Goal: Book appointment/travel/reservation

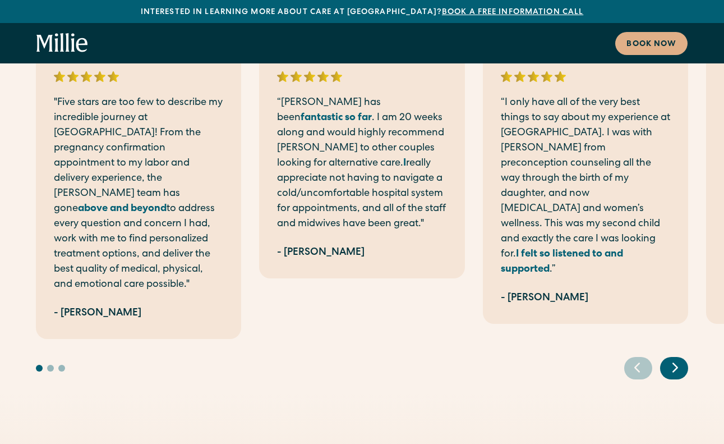
scroll to position [654, 0]
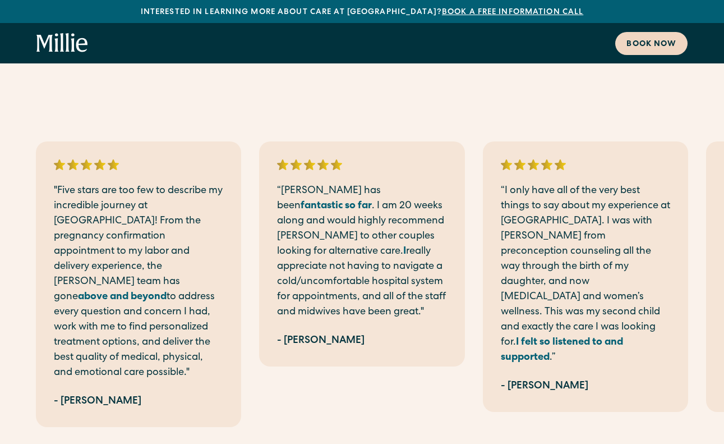
click at [638, 44] on div "Book now" at bounding box center [652, 45] width 50 height 12
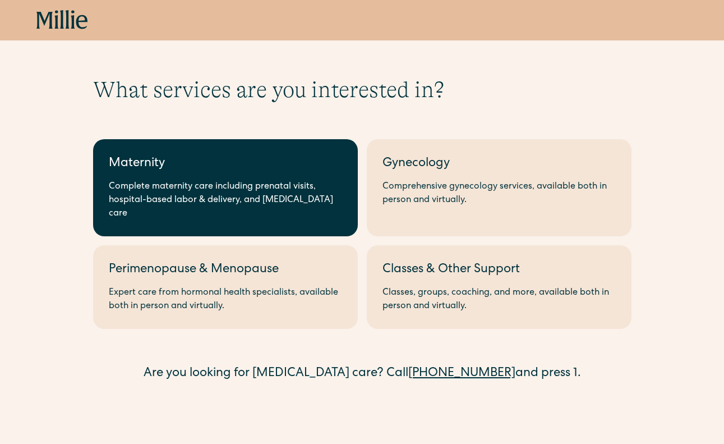
click at [259, 176] on link "Maternity Complete maternity care including prenatal visits, hospital-based lab…" at bounding box center [225, 187] width 265 height 97
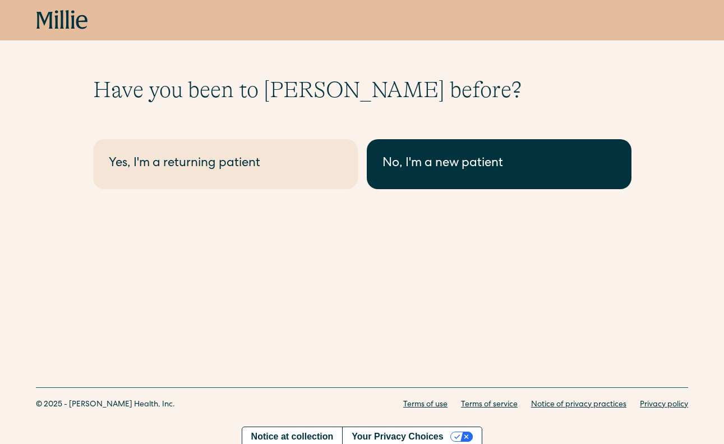
click at [446, 160] on div "No, I'm a new patient" at bounding box center [499, 164] width 233 height 19
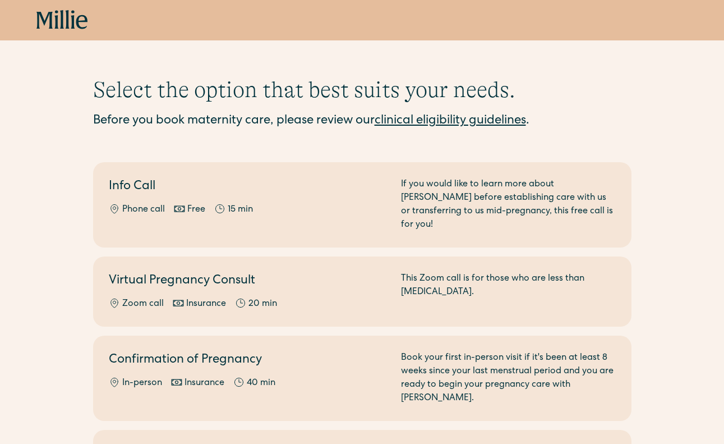
scroll to position [94, 0]
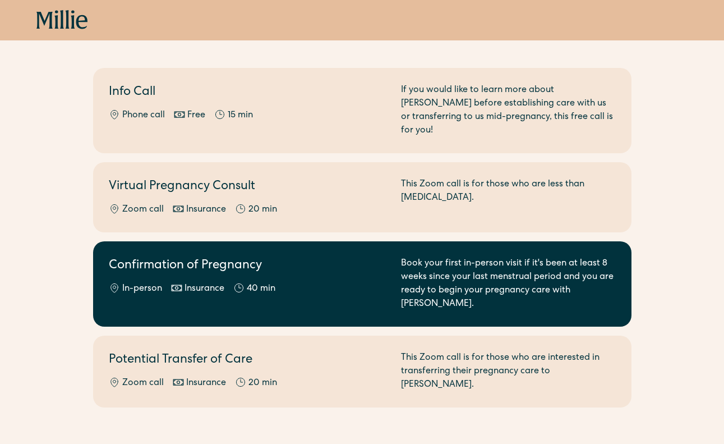
click at [549, 257] on div "Book your first in-person visit if it's been at least 8 weeks since your last m…" at bounding box center [508, 284] width 215 height 54
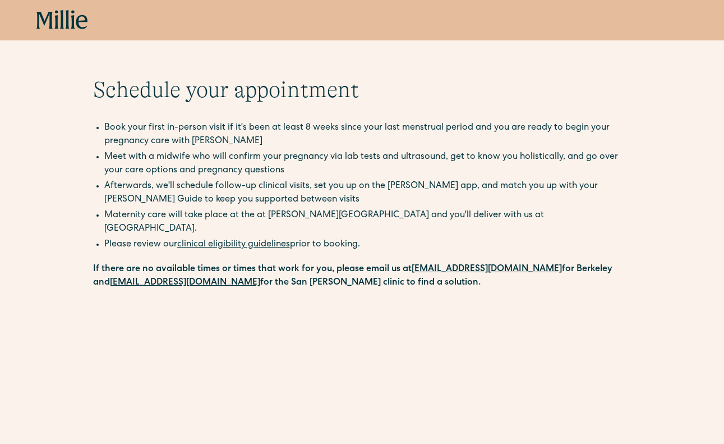
click at [260, 240] on link "clinical eligibility guidelines" at bounding box center [233, 244] width 113 height 9
